Goal: Transaction & Acquisition: Purchase product/service

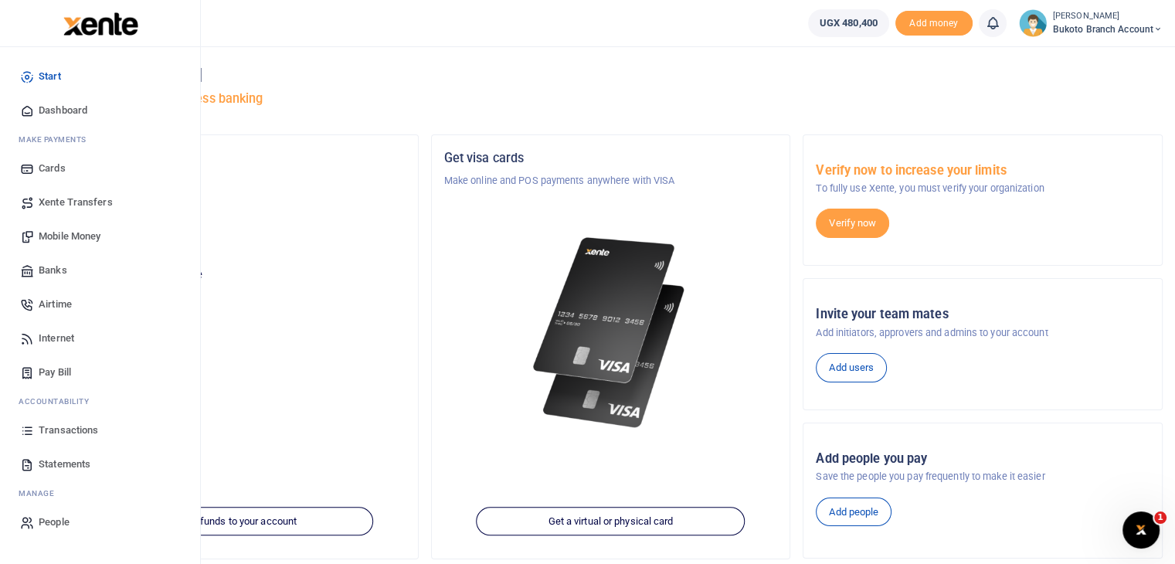
click at [74, 457] on span "Statements" at bounding box center [65, 464] width 52 height 15
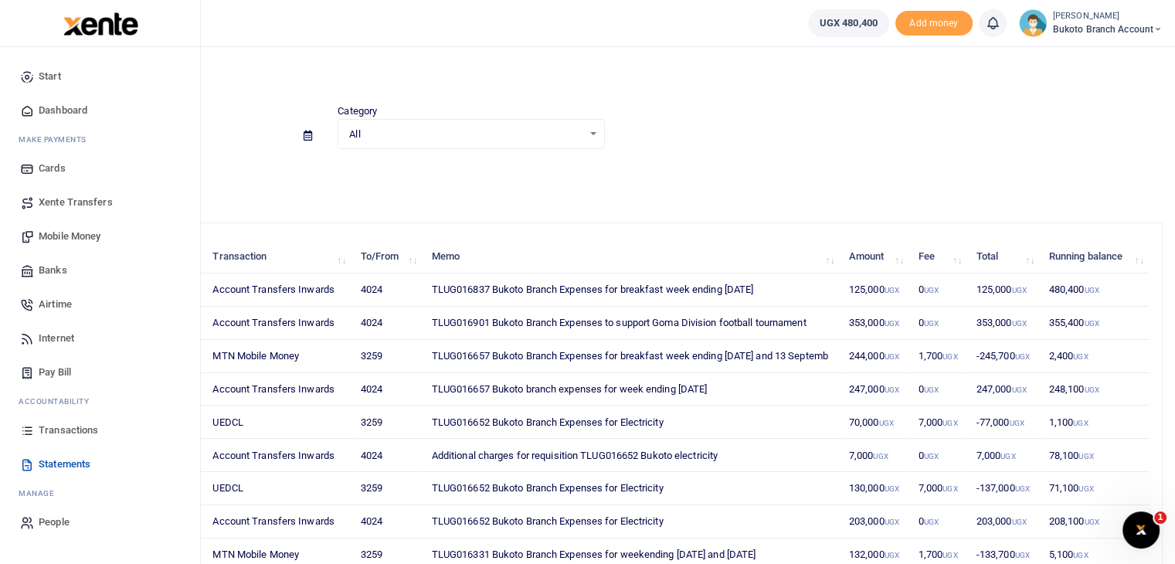
click at [73, 423] on span "Transactions" at bounding box center [69, 430] width 60 height 15
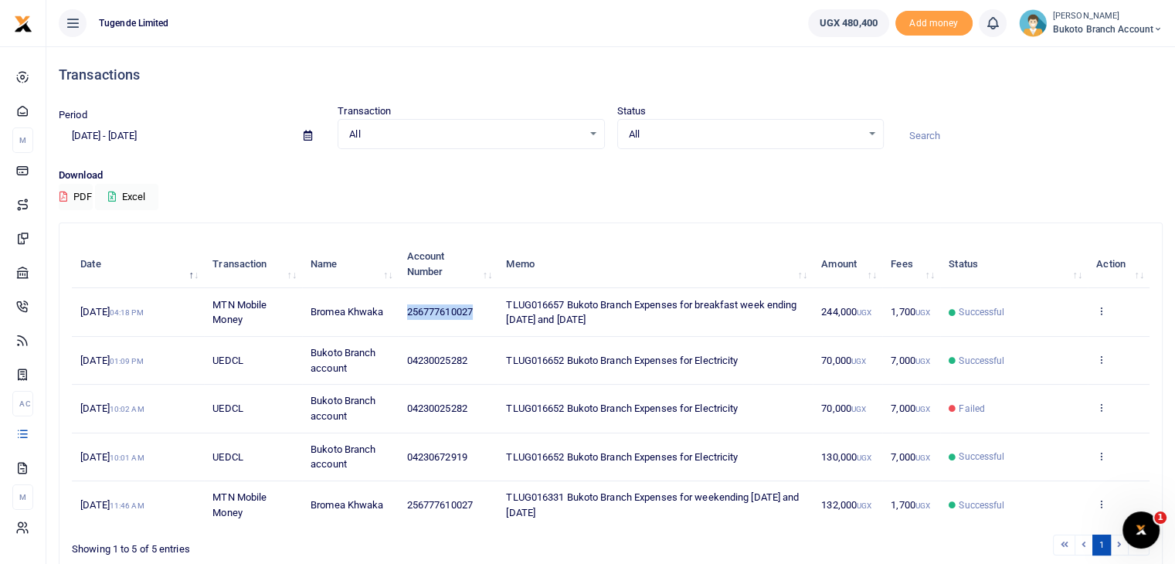
drag, startPoint x: 408, startPoint y: 308, endPoint x: 476, endPoint y: 318, distance: 68.6
click at [476, 318] on td "256777610027" at bounding box center [448, 312] width 100 height 48
copy span "256777610027"
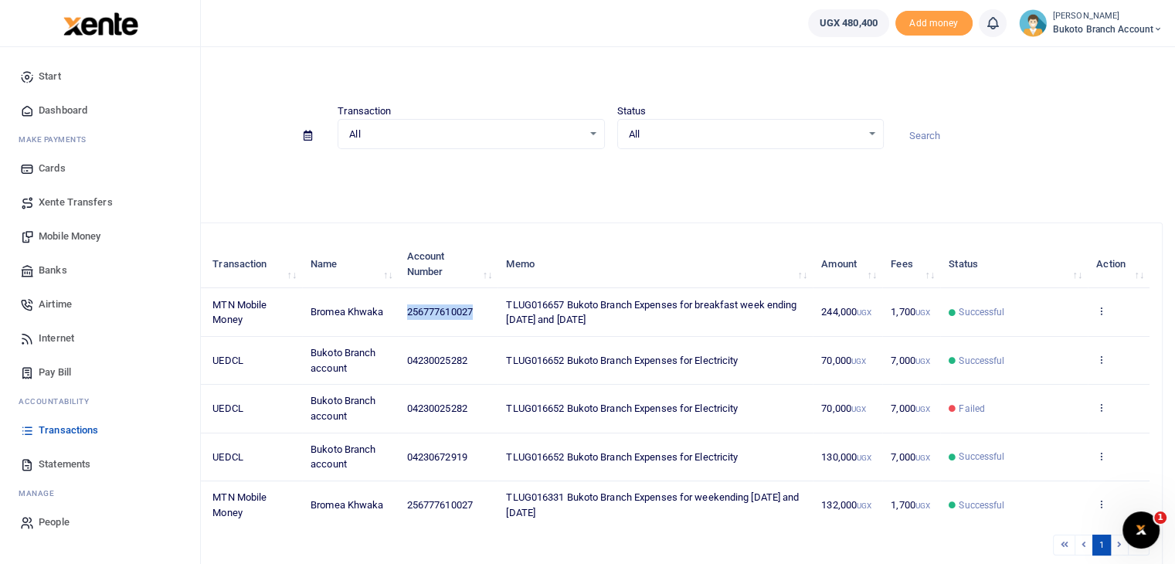
click at [60, 233] on span "Mobile Money" at bounding box center [70, 236] width 62 height 15
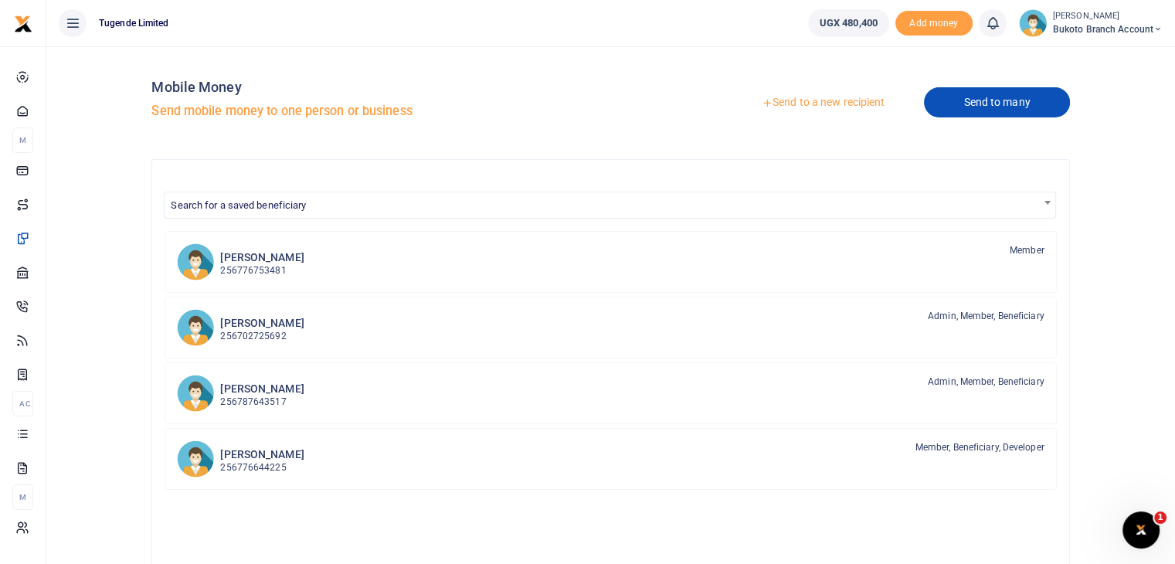
click at [978, 104] on link "Send to many" at bounding box center [996, 102] width 145 height 30
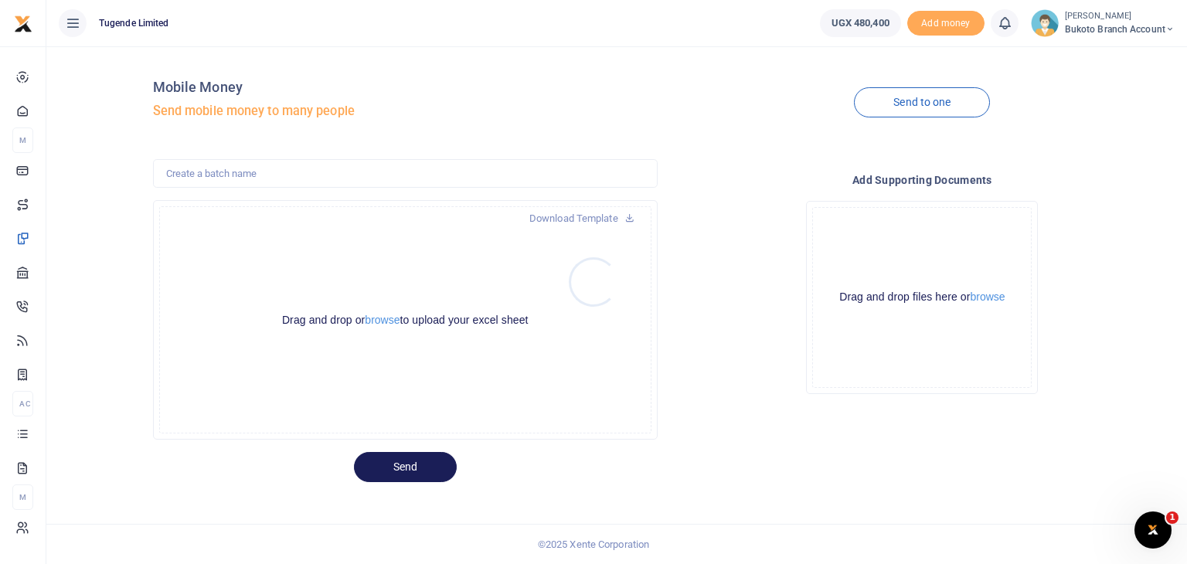
click at [917, 108] on div at bounding box center [593, 282] width 1187 height 564
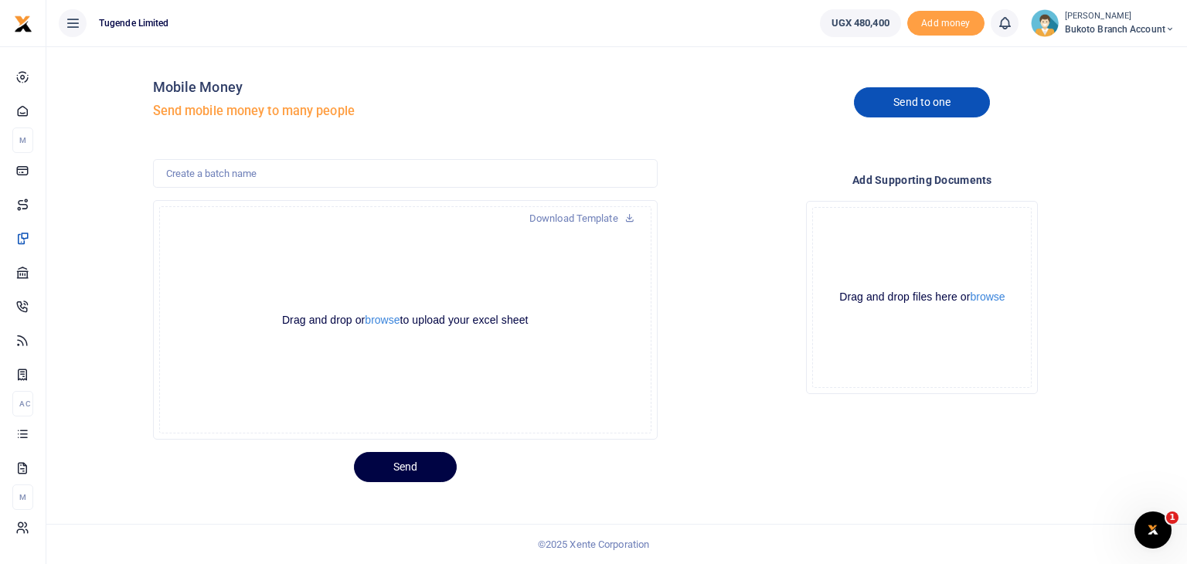
click at [923, 102] on link "Send to one" at bounding box center [922, 102] width 136 height 30
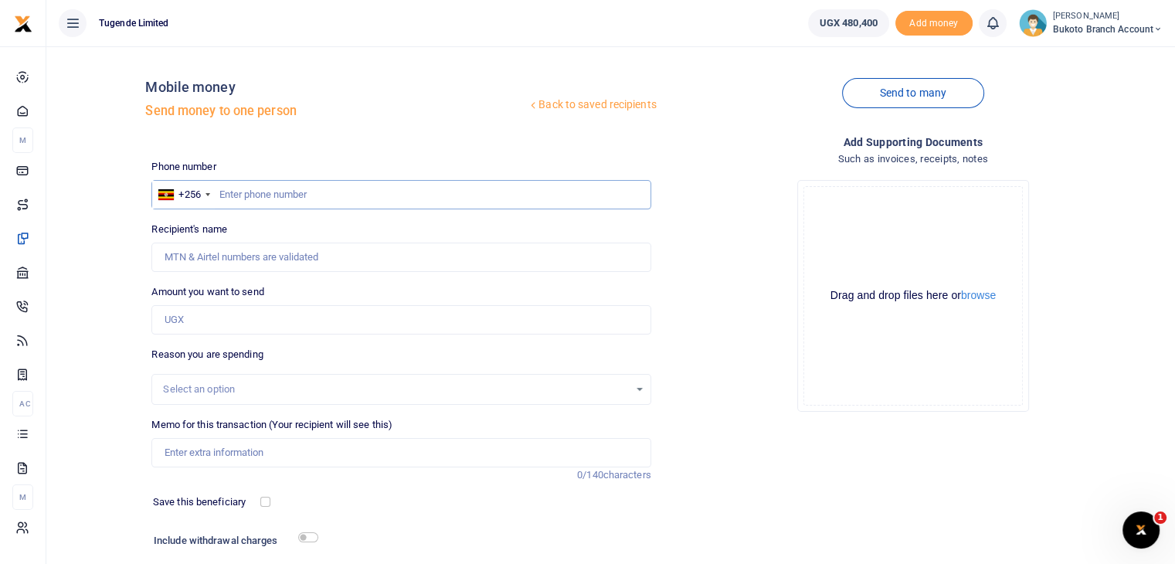
click at [408, 189] on input "text" at bounding box center [400, 194] width 499 height 29
paste input "256777610027"
type input "256777610027"
type input "Bromea Khwaka"
type input "256777610027"
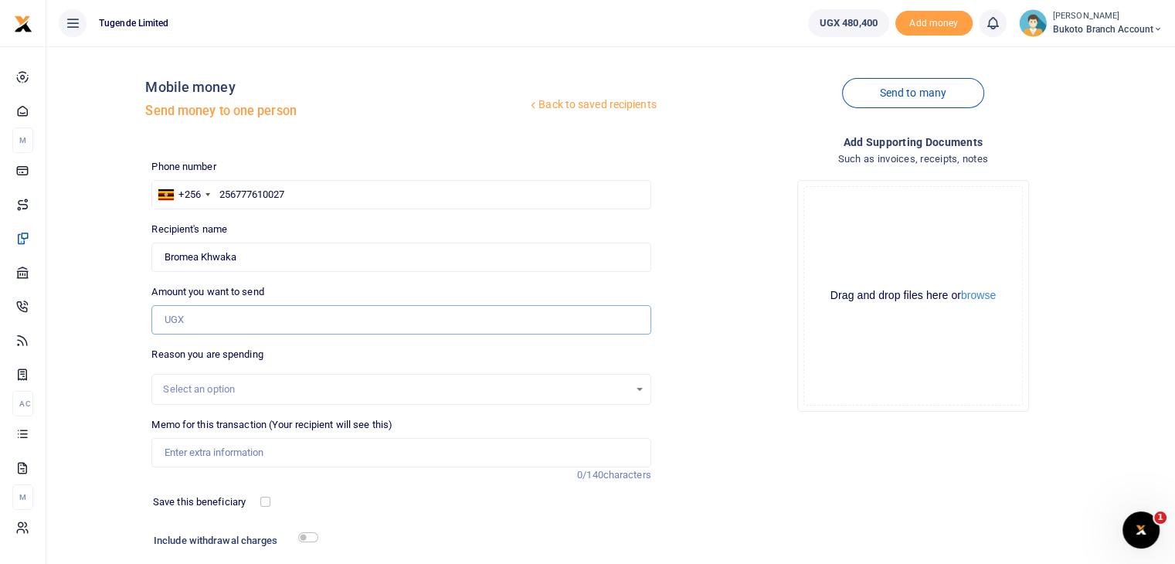
click at [347, 315] on input "Amount you want to send" at bounding box center [400, 319] width 499 height 29
type input "122,000"
click at [700, 366] on div "Drop your files here Drag and drop files here or browse Powered by Uppy" at bounding box center [913, 296] width 499 height 257
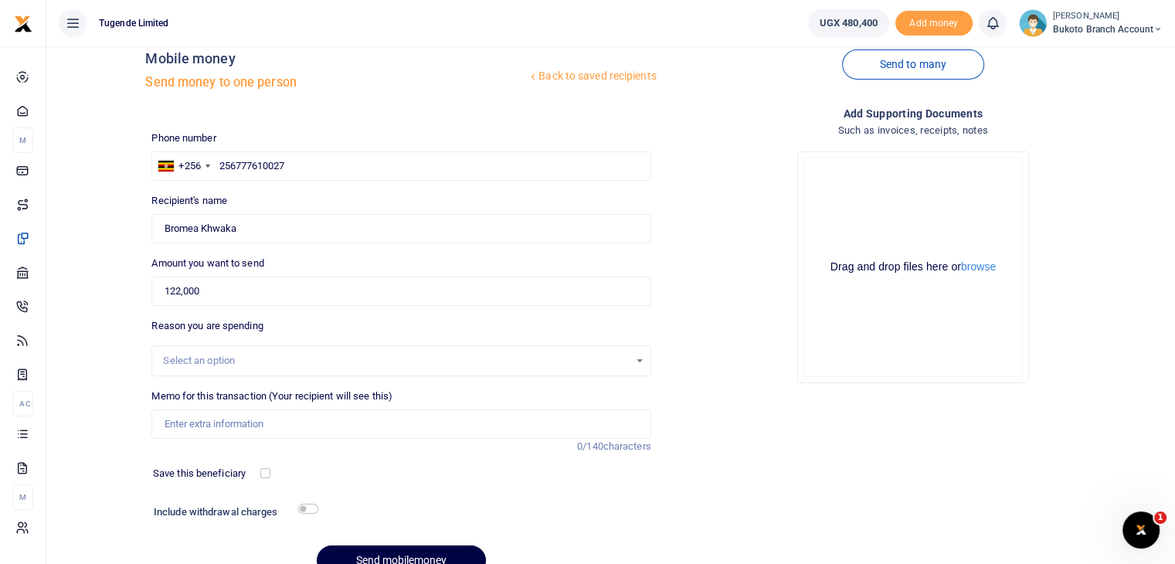
scroll to position [31, 0]
click at [549, 424] on input "Memo for this transaction (Your recipient will see this)" at bounding box center [400, 421] width 499 height 29
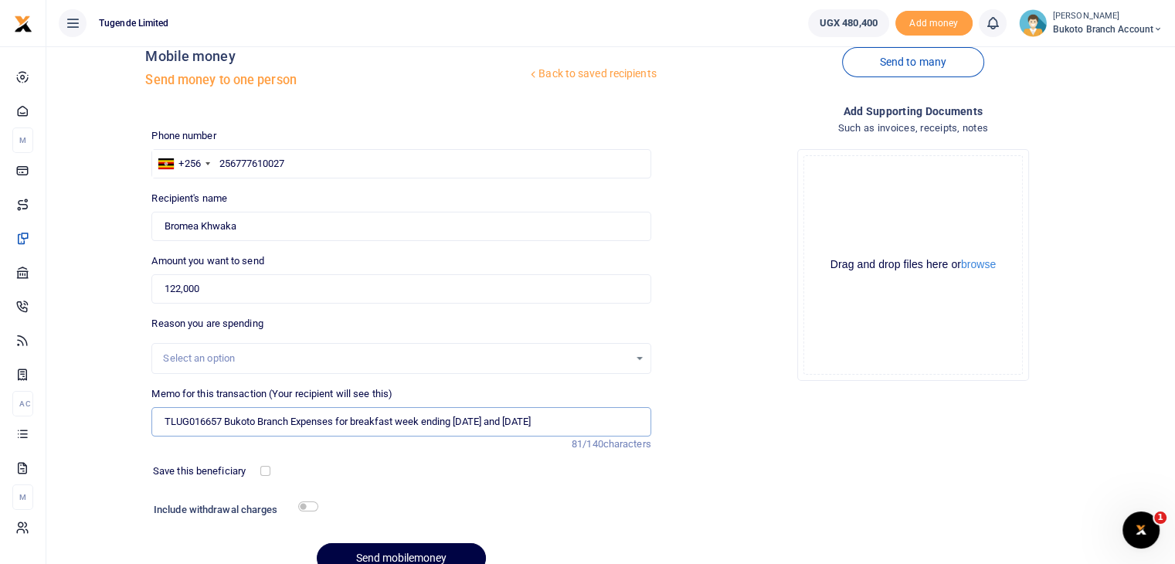
click at [179, 421] on input "TLUG016657 Bukoto Branch Expenses for breakfast week ending 06/09/25 and 13/09/…" at bounding box center [400, 421] width 499 height 29
paste input "-01683"
click at [192, 417] on input "TLUG-016837 Bukoto Branch Expenses for breakfast week ending 06/09/25 and 13/09…" at bounding box center [400, 421] width 499 height 29
click at [480, 424] on input "TLUG016837 Bukoto Branch Expenses for breakfast week ending 06/09/25 and 13/09/…" at bounding box center [400, 421] width 499 height 29
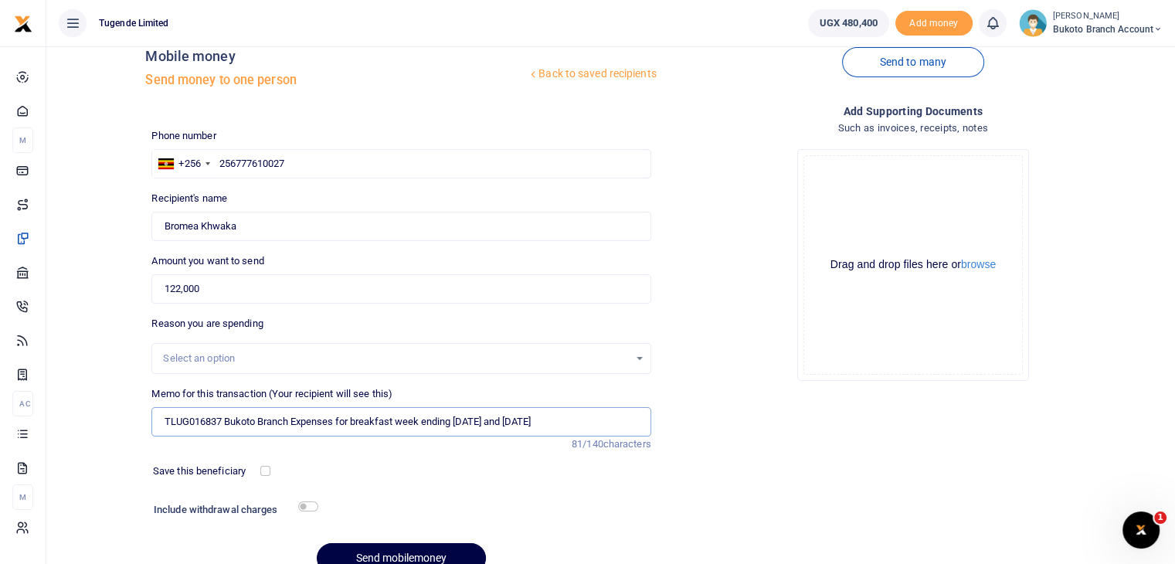
click at [480, 424] on input "TLUG016837 Bukoto Branch Expenses for breakfast week ending 06/09/25 and 13/09/…" at bounding box center [400, 421] width 499 height 29
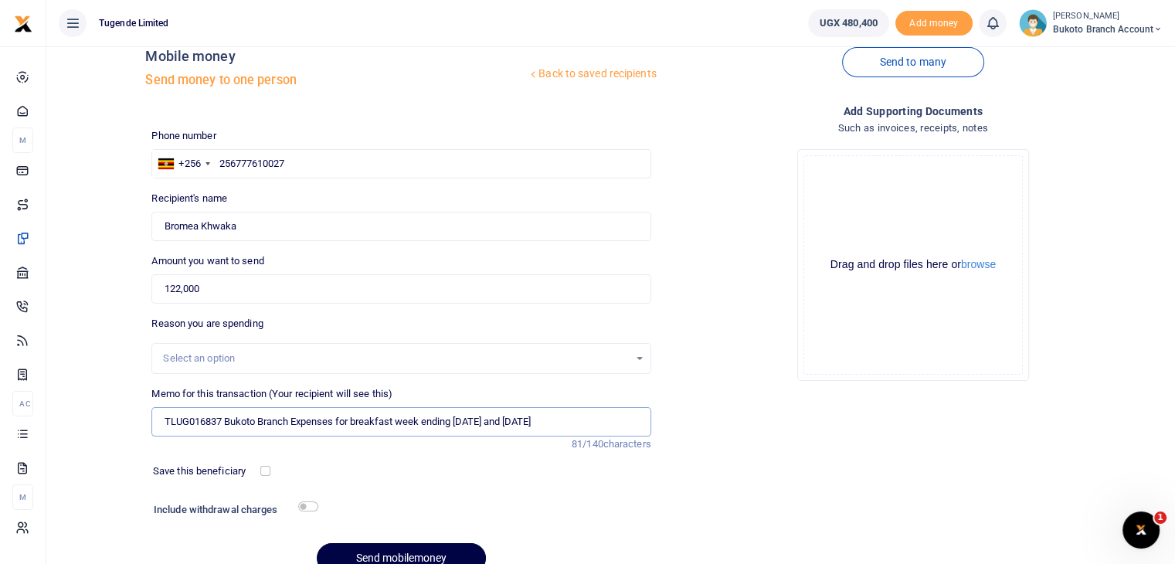
drag, startPoint x: 457, startPoint y: 419, endPoint x: 569, endPoint y: 416, distance: 111.3
click at [569, 416] on input "TLUG016837 Bukoto Branch Expenses for breakfast week ending 06/09/25 and 13/09/…" at bounding box center [400, 421] width 499 height 29
paste input "20"
click at [488, 420] on input "TLUG016837 Bukoto Branch Expenses for breakfast week ending 20/09/25" at bounding box center [400, 421] width 499 height 29
type input "TLUG016837 Bukoto Branch Expenses for breakfast week ending 20th September 25"
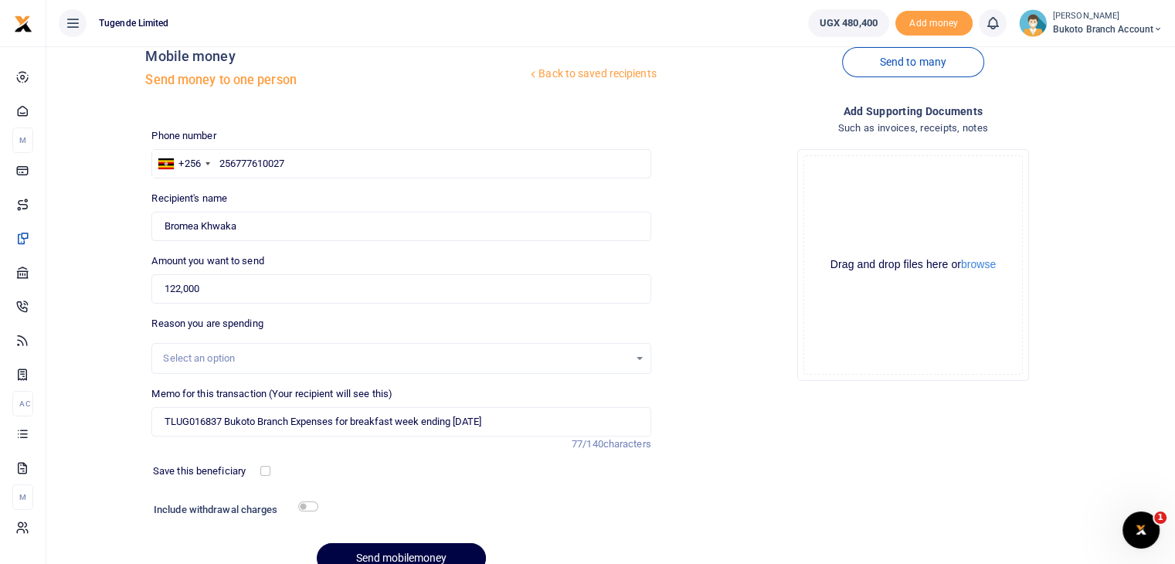
click at [753, 274] on div "Drop your files here Drag and drop files here or browse Powered by Uppy" at bounding box center [913, 265] width 499 height 257
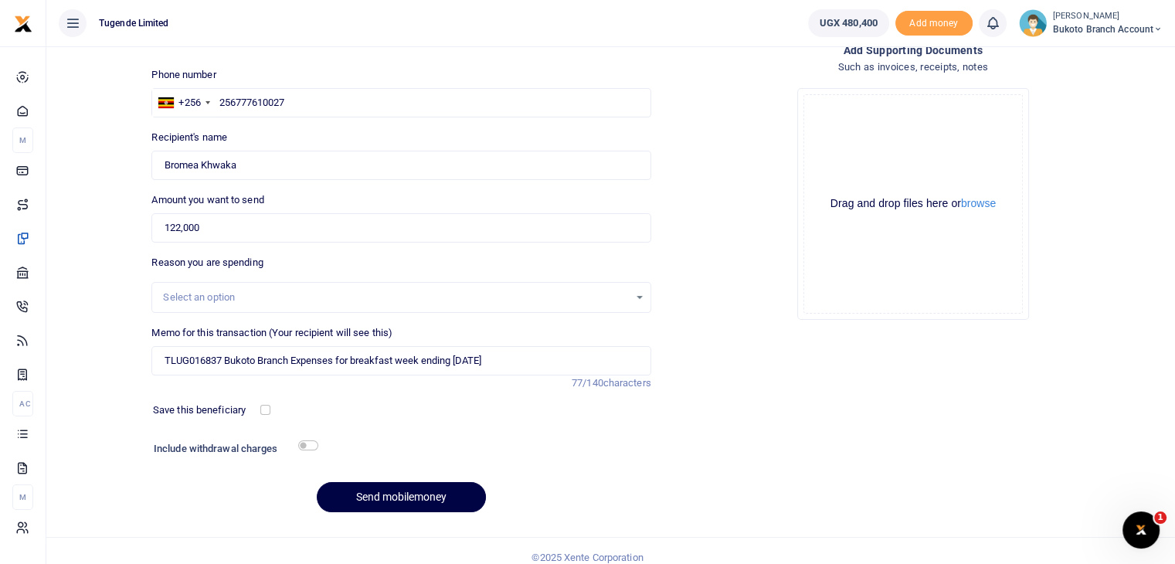
scroll to position [105, 0]
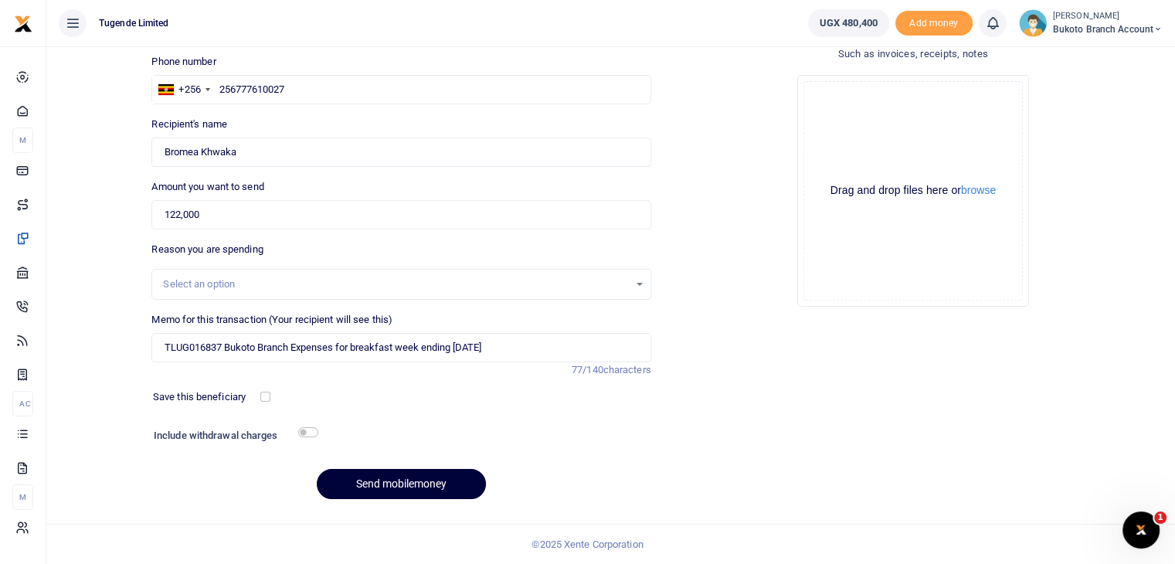
click at [418, 484] on button "Send mobilemoney" at bounding box center [401, 484] width 169 height 30
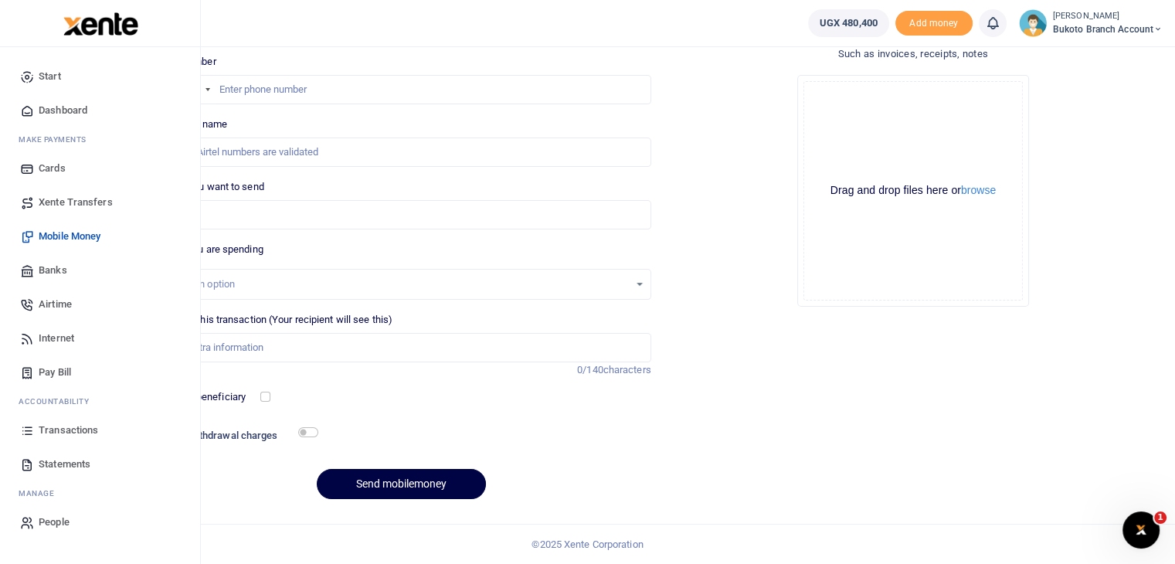
click at [81, 434] on span "Transactions" at bounding box center [69, 430] width 60 height 15
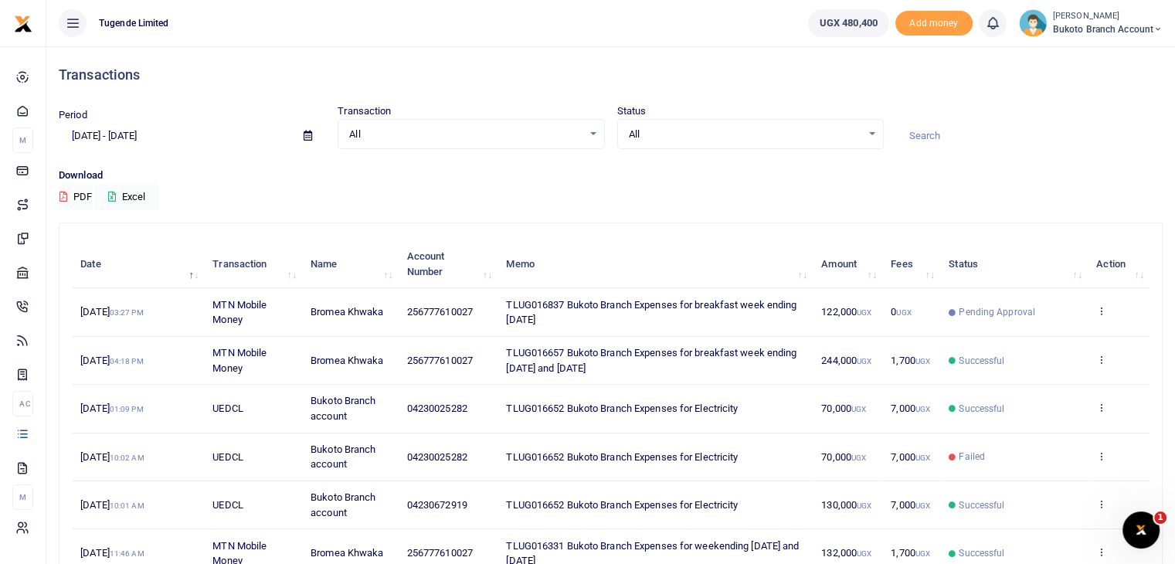
click at [1019, 406] on span "Successful" at bounding box center [1014, 409] width 131 height 14
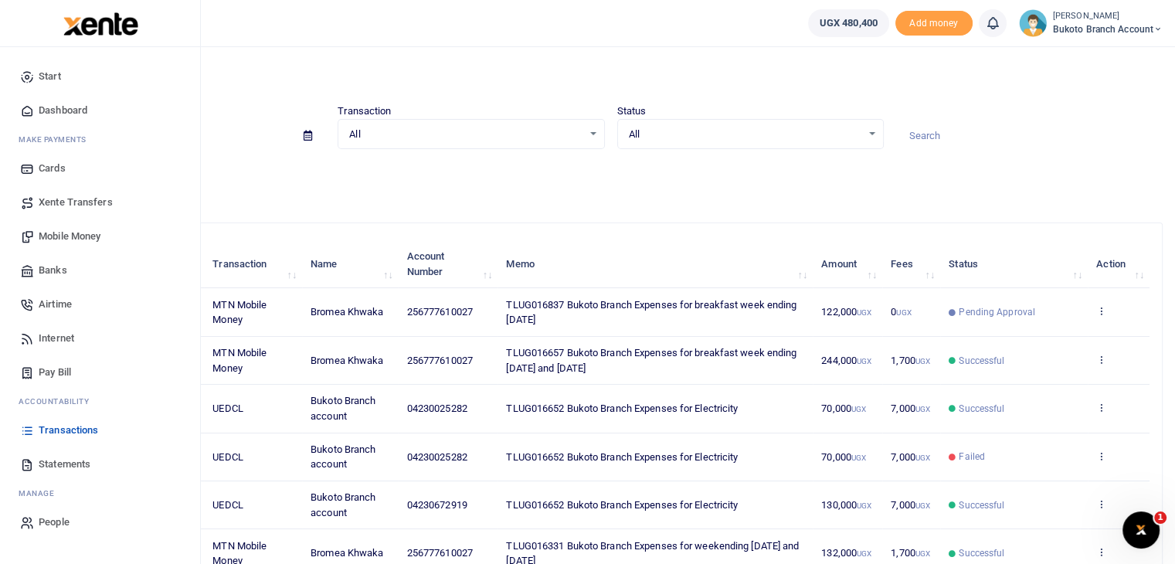
click at [46, 464] on span "Statements" at bounding box center [65, 464] width 52 height 15
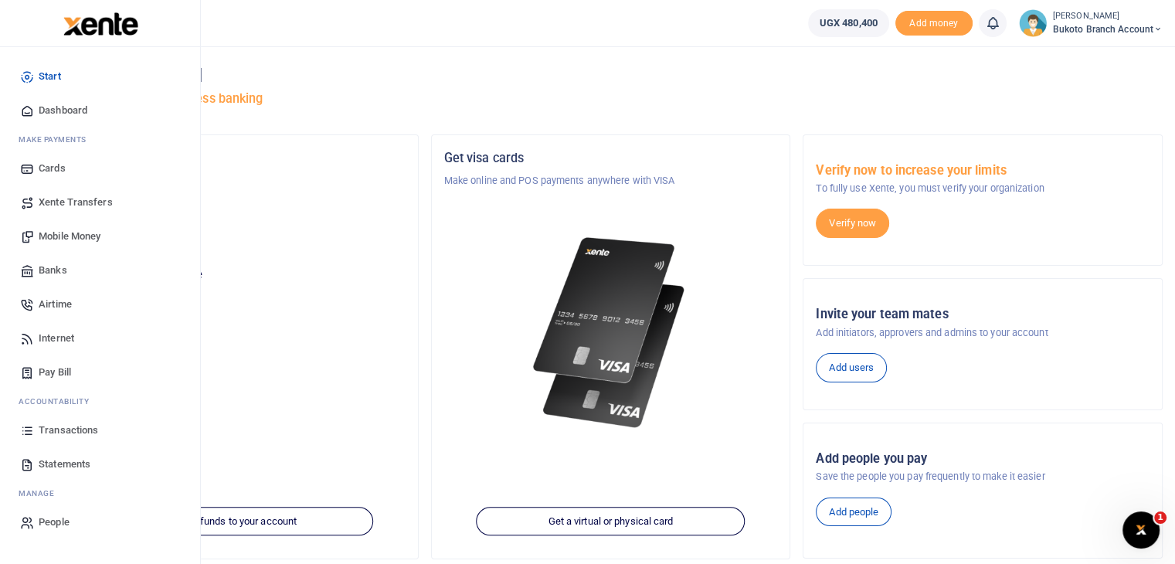
click at [80, 434] on span "Transactions" at bounding box center [69, 430] width 60 height 15
click at [65, 210] on link "Xente Transfers" at bounding box center [99, 202] width 175 height 34
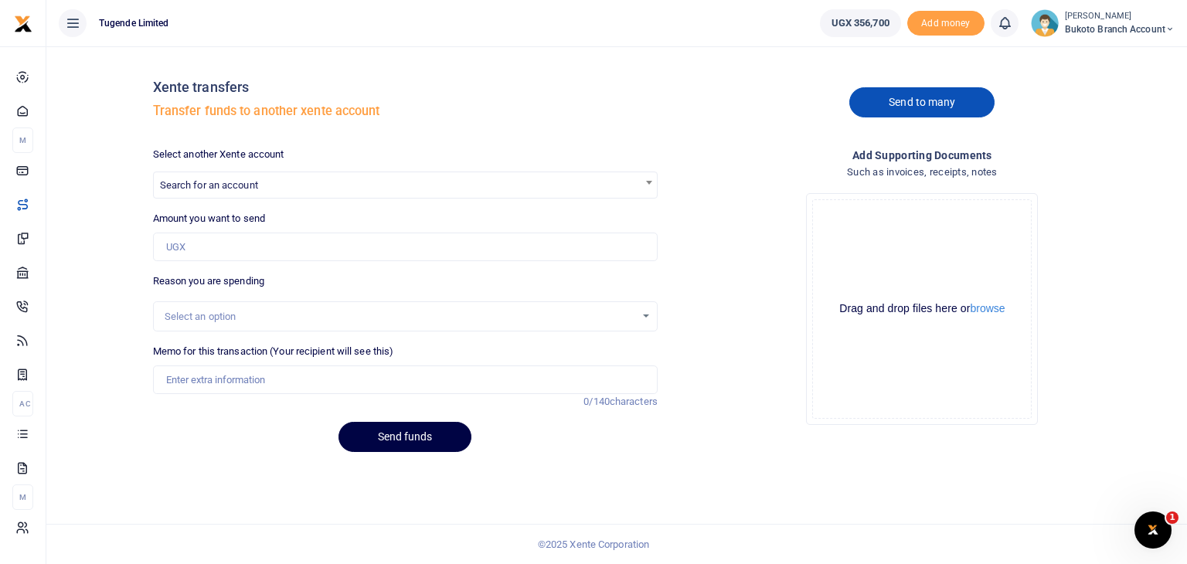
click at [893, 104] on link "Send to many" at bounding box center [921, 102] width 145 height 30
click at [913, 114] on link "Send to many" at bounding box center [921, 102] width 145 height 30
click at [937, 100] on link "Send to many" at bounding box center [921, 102] width 145 height 30
click at [900, 106] on link "Send to many" at bounding box center [921, 102] width 145 height 30
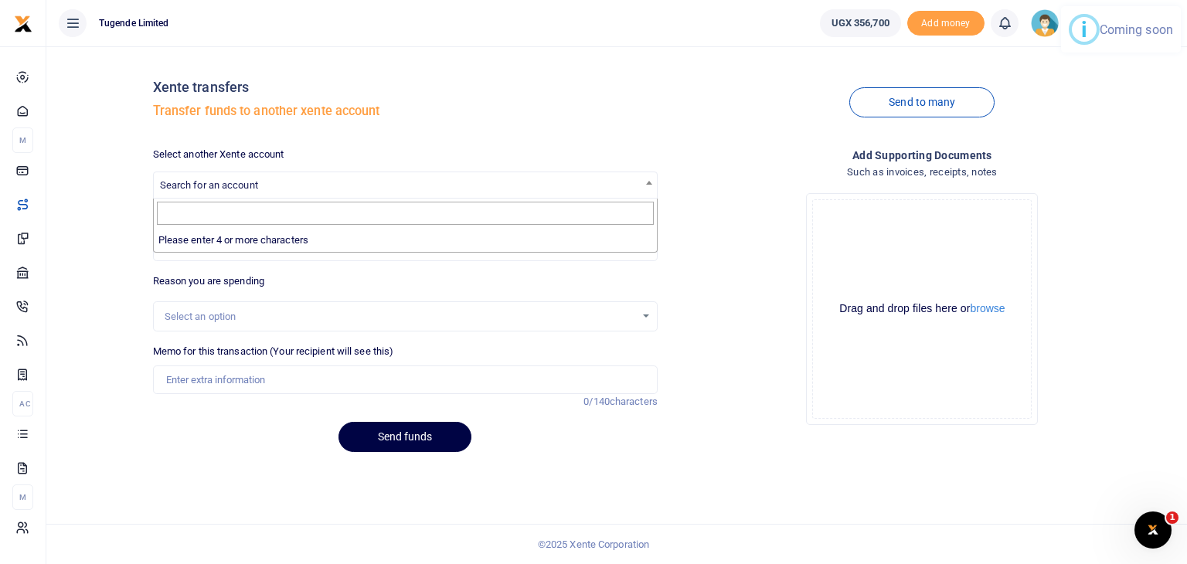
click at [362, 185] on span "Search for an account" at bounding box center [405, 184] width 503 height 24
click at [610, 104] on h5 "Transfer funds to another xente account" at bounding box center [405, 111] width 505 height 15
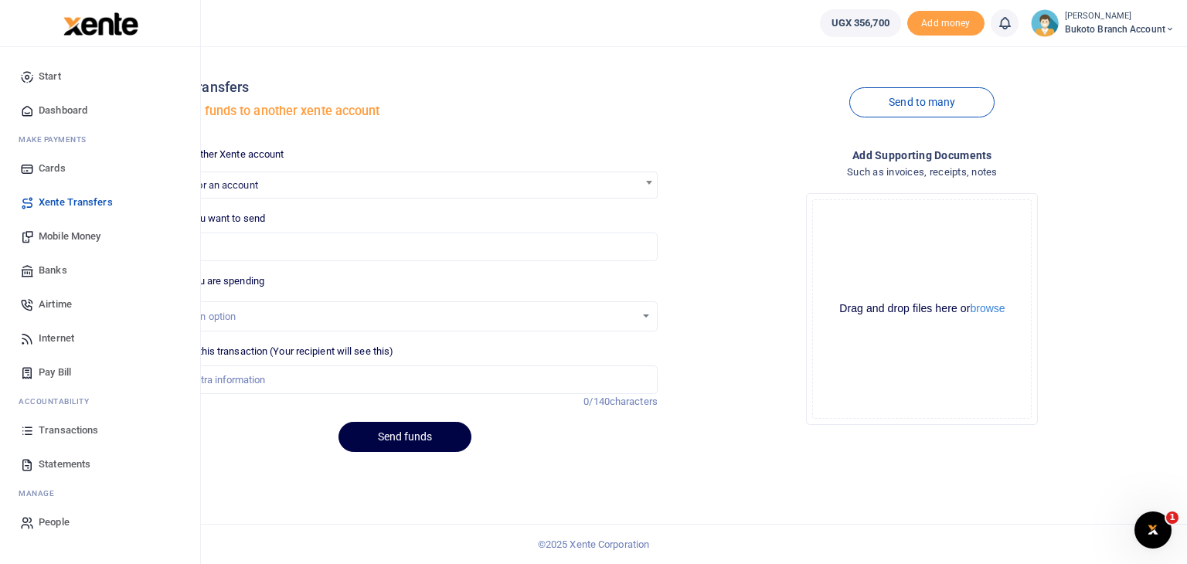
click at [59, 233] on span "Mobile Money" at bounding box center [70, 236] width 62 height 15
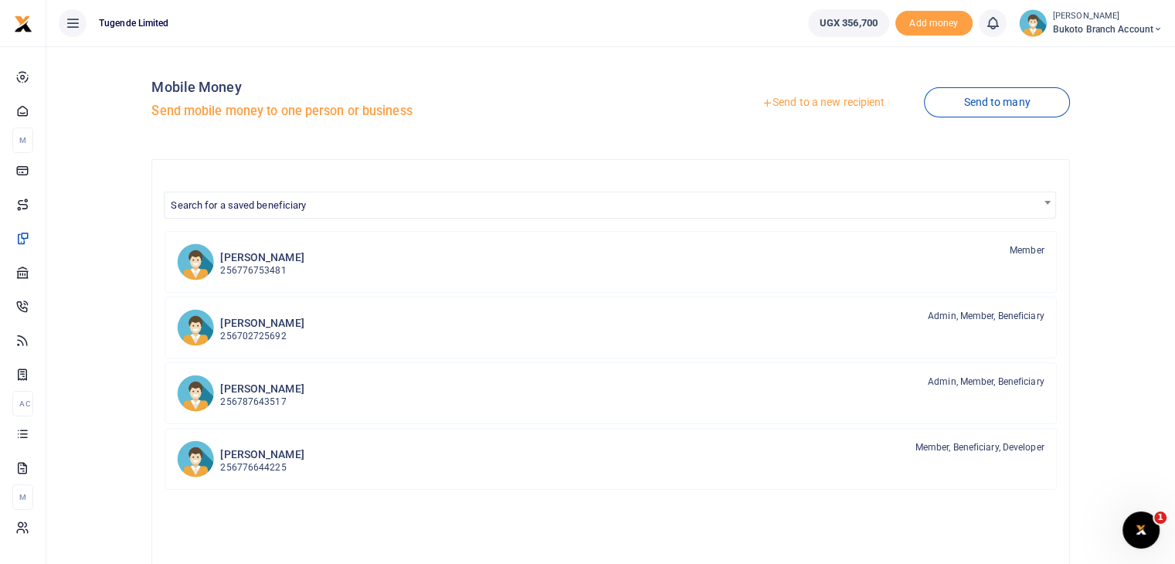
click at [1001, 104] on link "Send to many" at bounding box center [996, 102] width 145 height 30
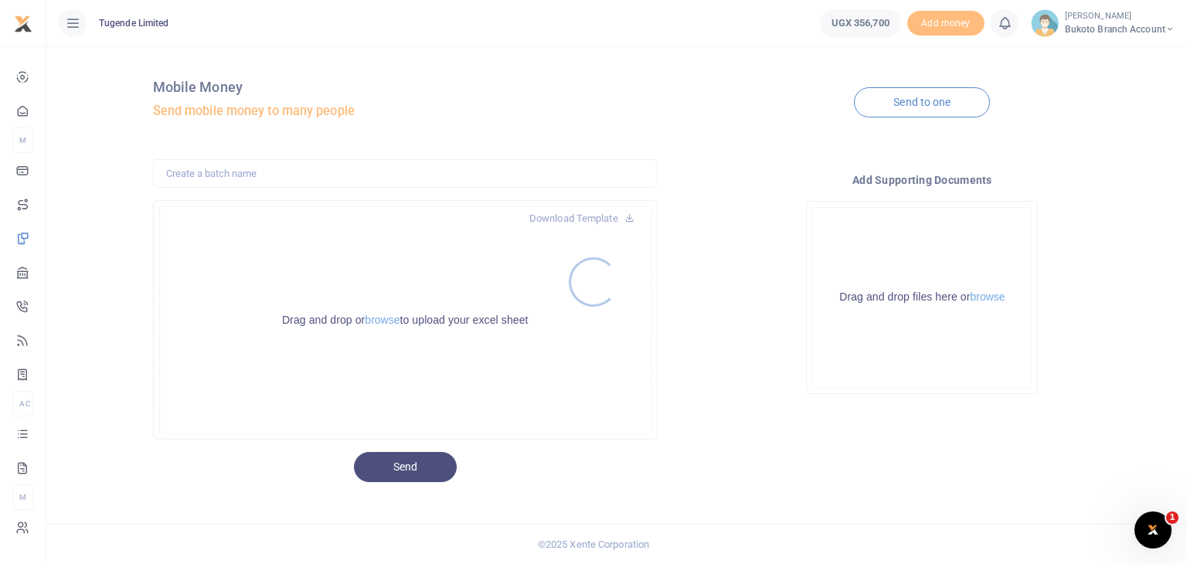
click at [906, 94] on div at bounding box center [593, 282] width 1187 height 564
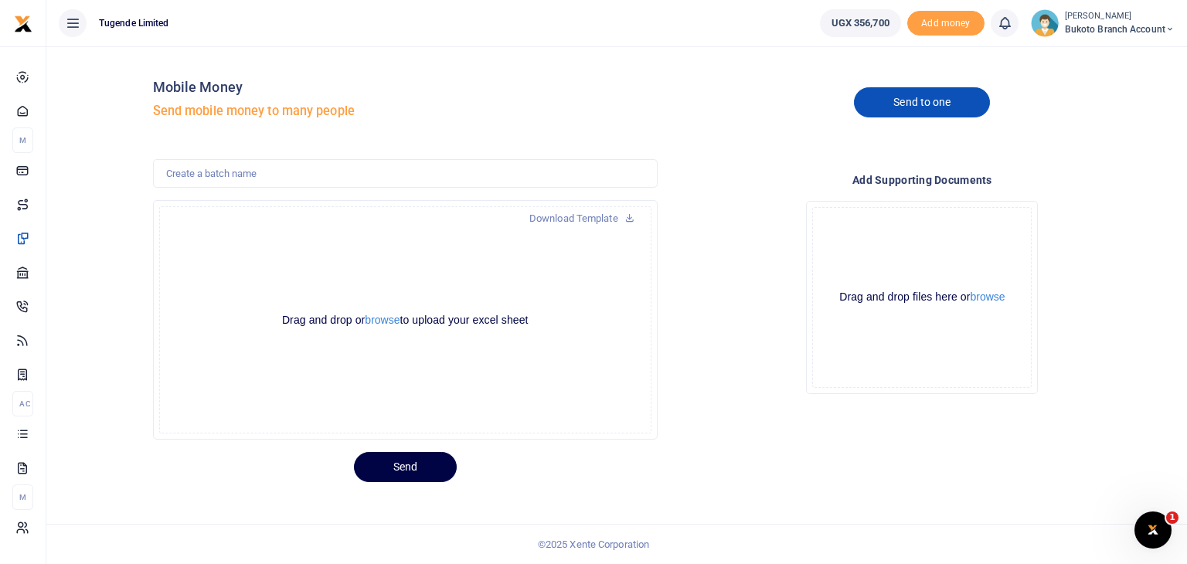
click at [920, 105] on link "Send to one" at bounding box center [922, 102] width 136 height 30
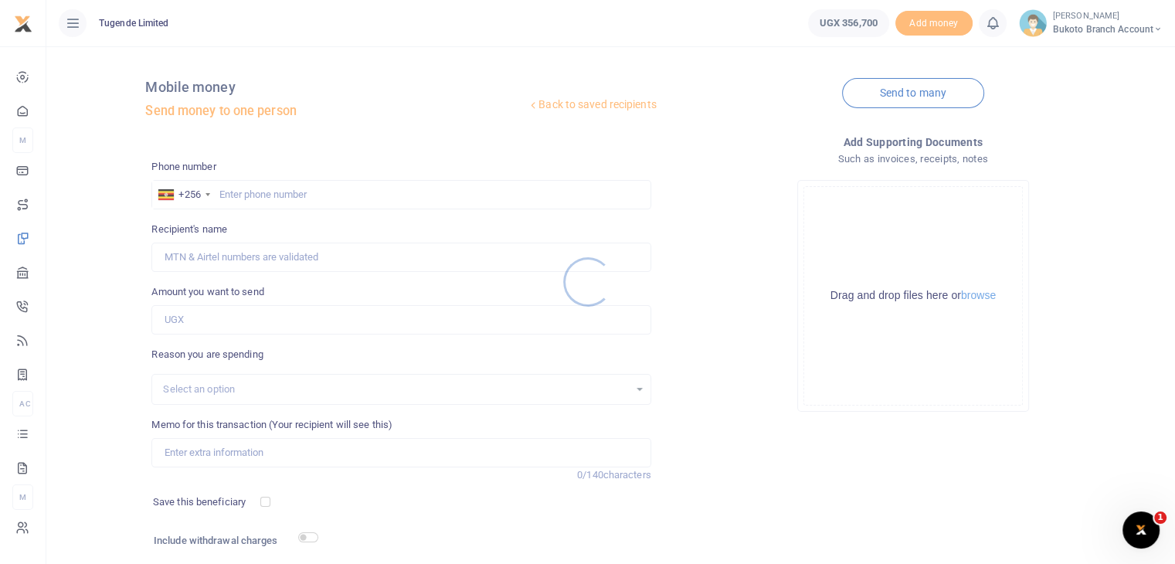
click at [318, 193] on div at bounding box center [587, 282] width 1175 height 564
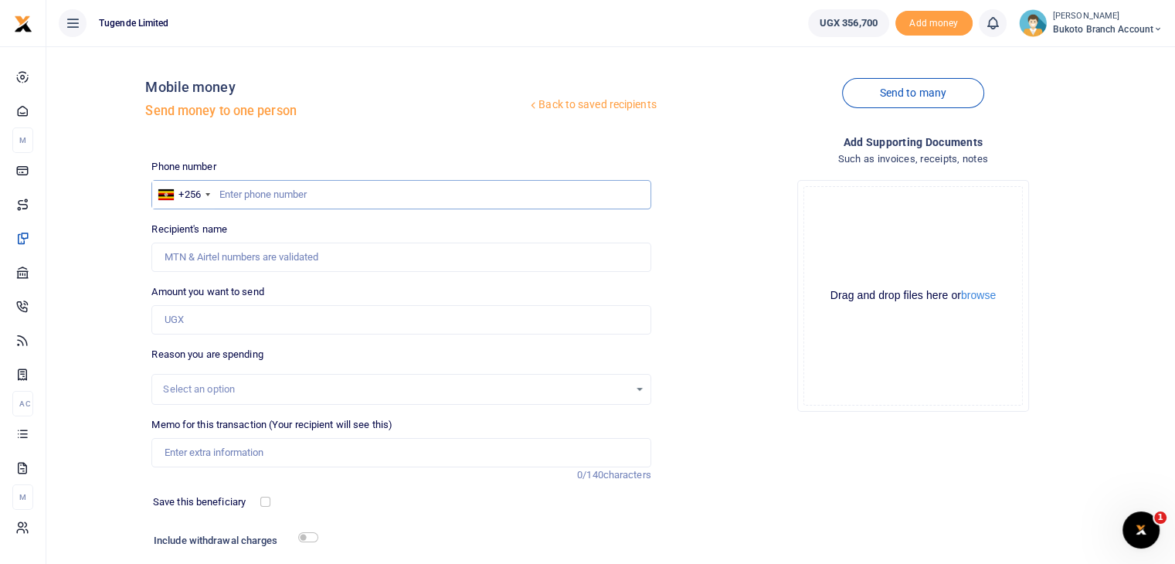
click at [325, 202] on input "text" at bounding box center [400, 194] width 499 height 29
paste input "256704651571"
type input "256704651571"
type input "Hussein Ddumba"
click at [274, 453] on input "Memo for this transaction (Your recipient will see this)" at bounding box center [400, 452] width 499 height 29
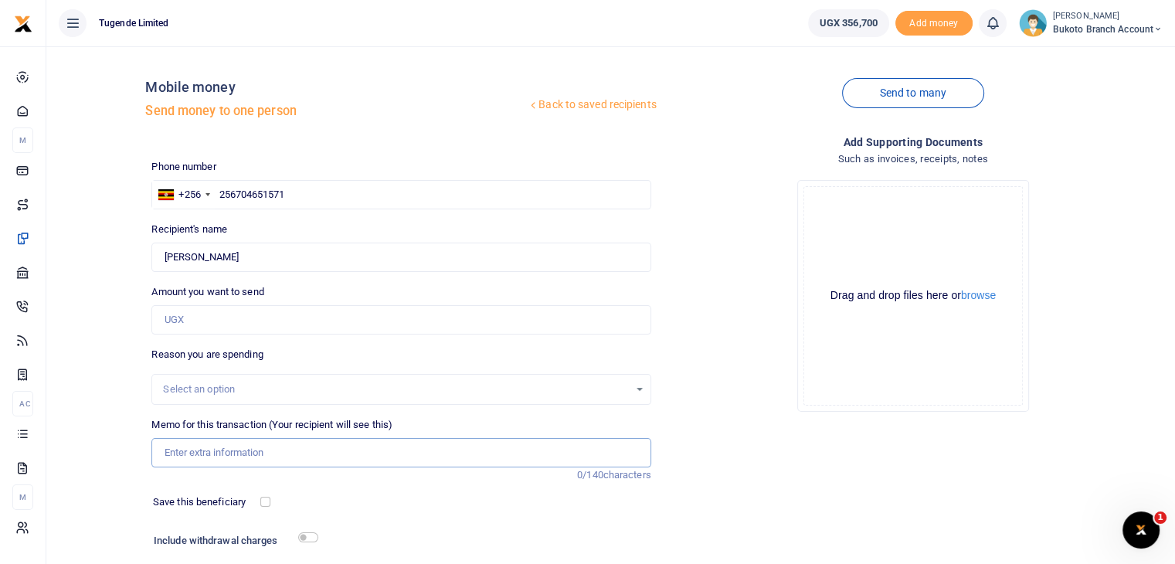
paste input "Bukoto Branch Expenses to support Goma Division football tournament"
click at [158, 448] on input "Bukoto Branch Expenses to support Goma Division football tournament" at bounding box center [400, 452] width 499 height 29
paste input "TLUG-016901"
click at [197, 450] on input "TLUG-016901 Bukoto Branch Expenses to support Goma Division football tournament" at bounding box center [400, 452] width 499 height 29
click at [193, 449] on input "TLUG-016901 Bukoto Branch Expenses to support Goma Division football tournament" at bounding box center [400, 452] width 499 height 29
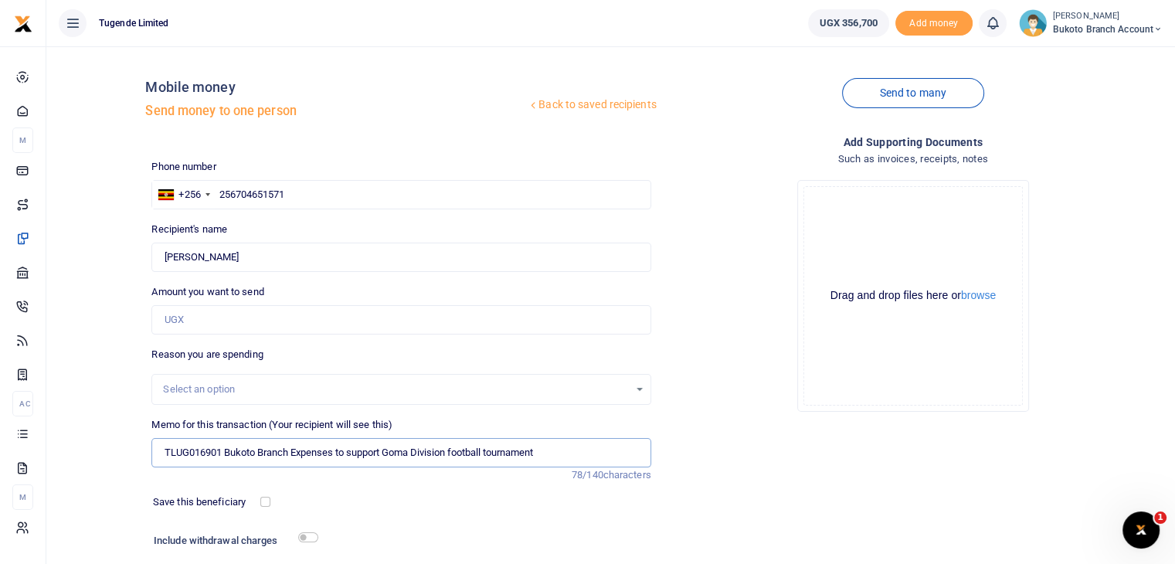
type input "TLUG016901 Bukoto Branch Expenses to support Goma Division football tournament"
click at [753, 429] on div "Add supporting Documents Such as invoices, receipts, notes Drop your files here…" at bounding box center [914, 376] width 512 height 484
click at [549, 311] on input "Amount you want to send" at bounding box center [400, 319] width 499 height 29
type input "350,000"
click at [742, 338] on div "Drop your files here Drag and drop files here or browse Powered by Uppy" at bounding box center [913, 296] width 499 height 257
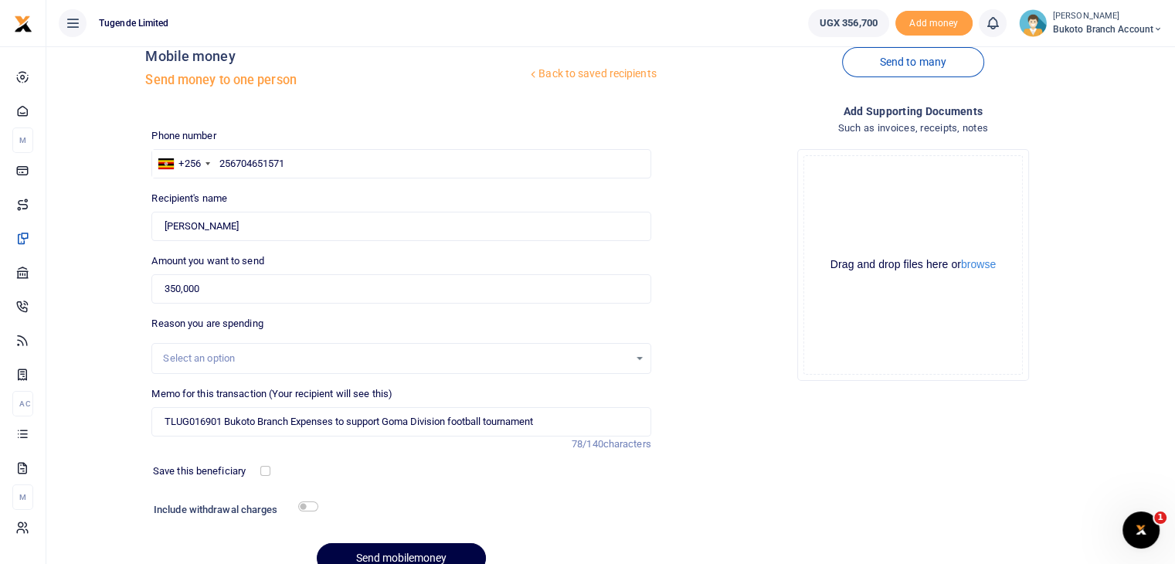
scroll to position [105, 0]
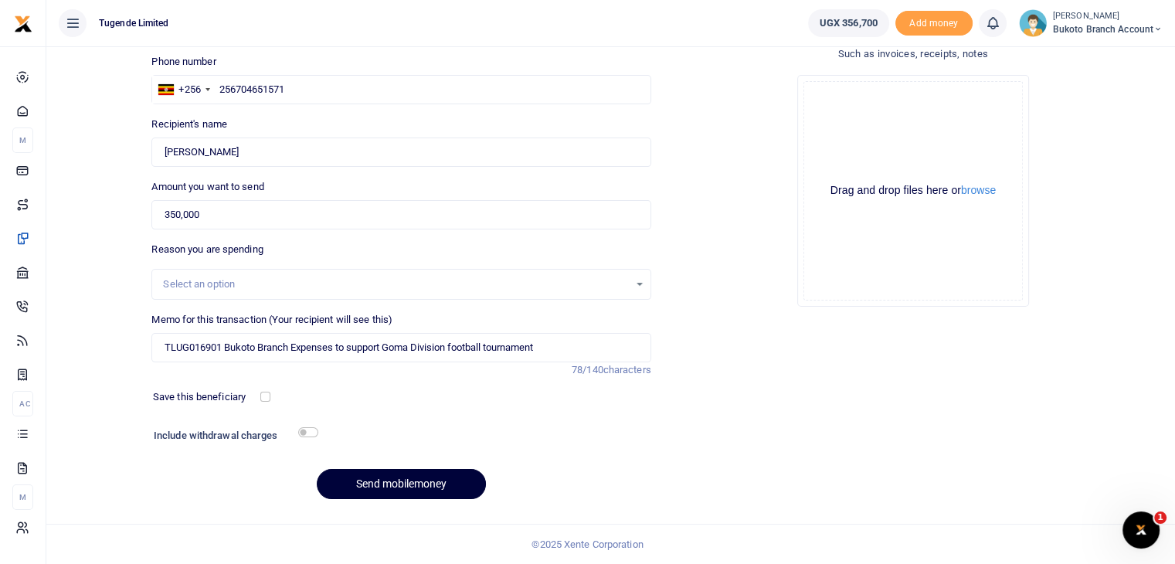
click at [405, 480] on button "Send mobilemoney" at bounding box center [401, 484] width 169 height 30
click at [717, 342] on div "Add supporting Documents Such as invoices, receipts, notes Drop your files here…" at bounding box center [914, 271] width 512 height 484
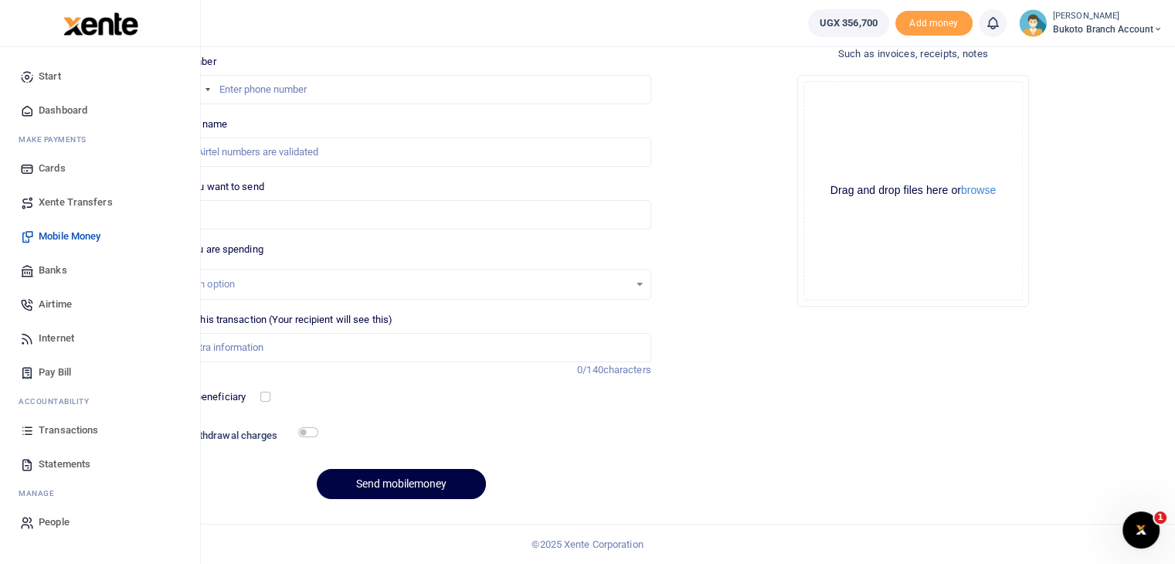
click at [69, 439] on link "Transactions" at bounding box center [99, 430] width 175 height 34
